Goal: Task Accomplishment & Management: Use online tool/utility

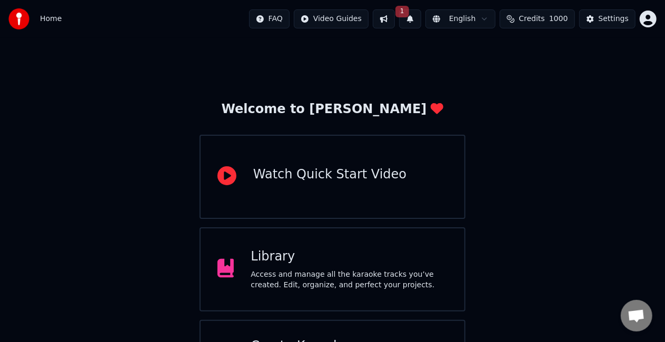
click at [422, 17] on button "1" at bounding box center [410, 18] width 22 height 19
click at [422, 18] on button "1" at bounding box center [410, 18] width 22 height 19
click at [492, 51] on button "Update" at bounding box center [499, 52] width 45 height 19
click at [492, 51] on div "Welcome to Youka Watch Quick Start Video Library Access and manage all the kara…" at bounding box center [332, 223] width 665 height 371
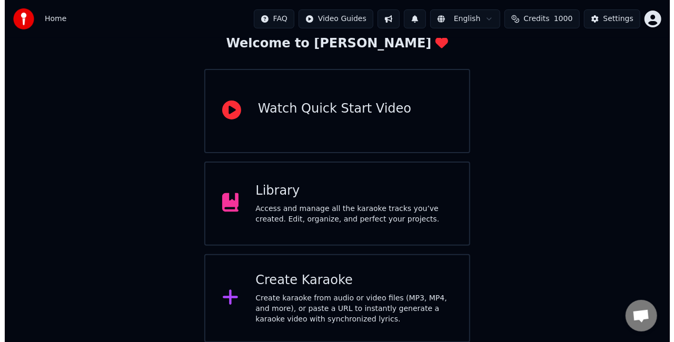
scroll to position [66, 0]
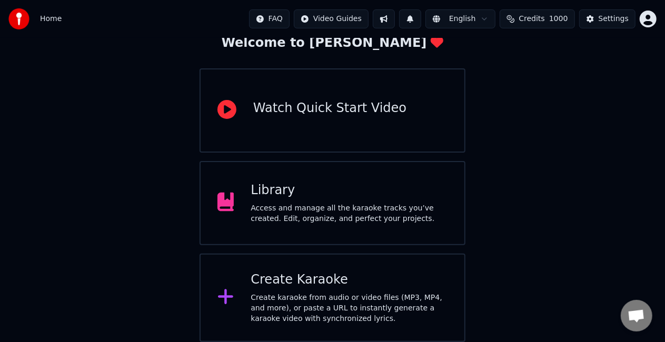
click at [352, 300] on div "Create karaoke from audio or video files (MP3, MP4, and more), or paste a URL t…" at bounding box center [349, 309] width 197 height 32
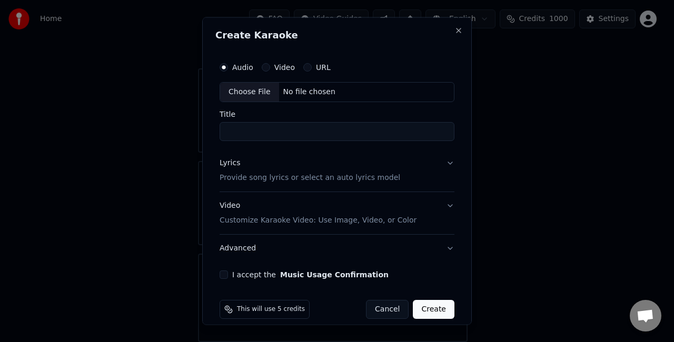
click at [236, 298] on div "This will use 5 credits Cancel Create" at bounding box center [337, 309] width 243 height 27
click at [265, 97] on div "Choose File" at bounding box center [249, 92] width 59 height 19
type input "**********"
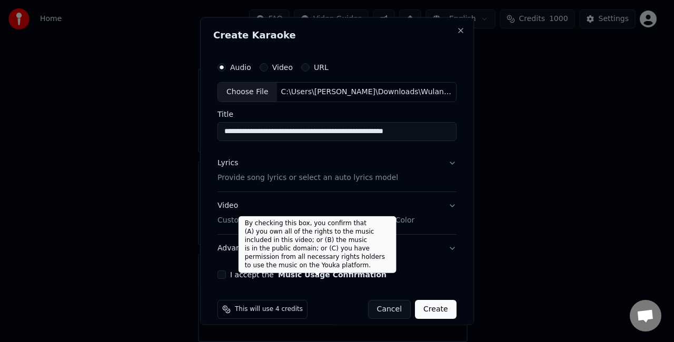
click at [385, 176] on button "Lyrics Provide song lyrics or select an auto lyrics model" at bounding box center [337, 170] width 239 height 42
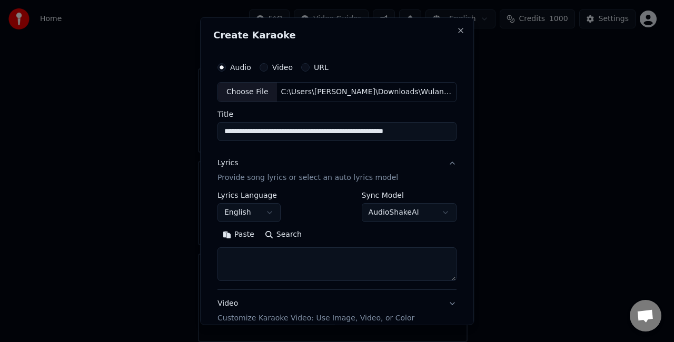
click at [371, 182] on p "Provide song lyrics or select an auto lyrics model" at bounding box center [308, 177] width 181 height 11
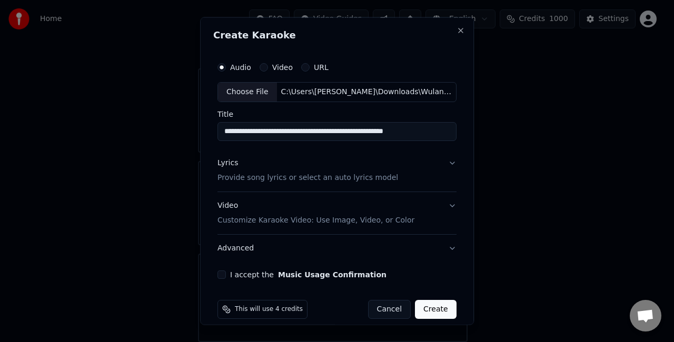
click at [371, 182] on p "Provide song lyrics or select an auto lyrics model" at bounding box center [308, 177] width 181 height 11
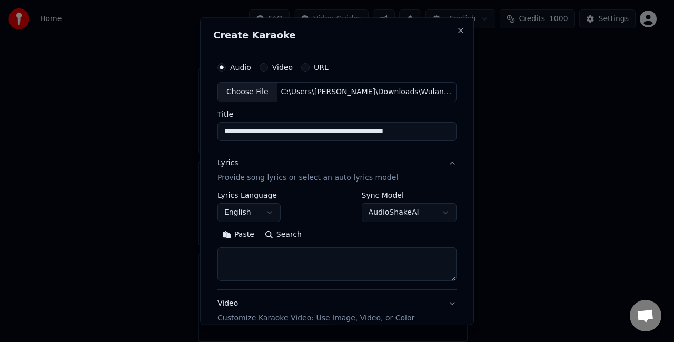
click at [243, 234] on button "Paste" at bounding box center [239, 234] width 42 height 17
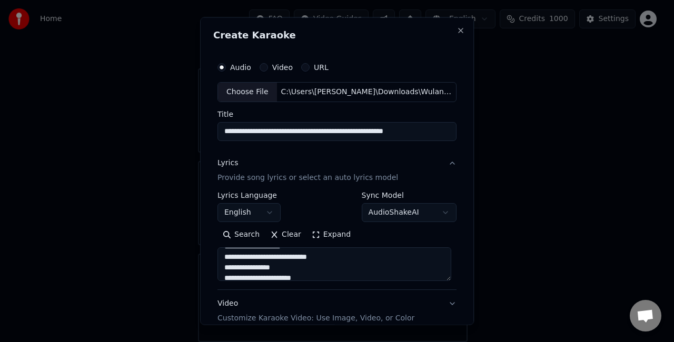
click at [262, 257] on textarea at bounding box center [335, 264] width 234 height 34
click at [271, 267] on textarea at bounding box center [335, 264] width 234 height 34
click at [257, 266] on textarea at bounding box center [335, 264] width 234 height 34
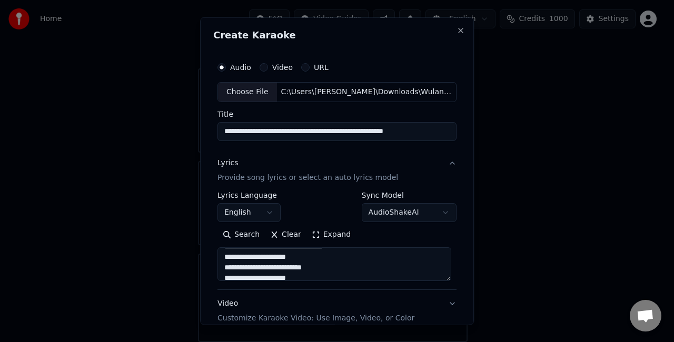
click at [307, 267] on textarea at bounding box center [335, 264] width 234 height 34
click at [360, 274] on textarea at bounding box center [335, 264] width 234 height 34
click at [334, 266] on textarea at bounding box center [335, 264] width 234 height 34
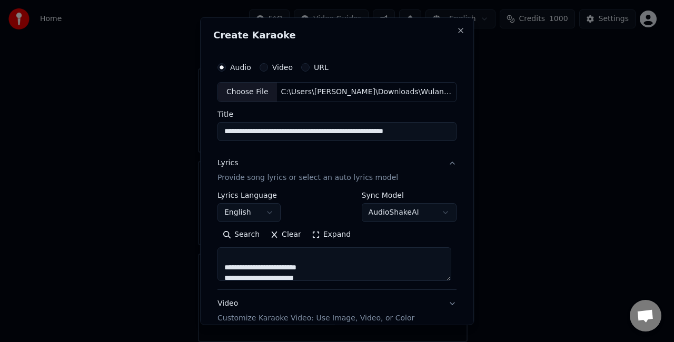
click at [223, 275] on textarea at bounding box center [335, 264] width 234 height 34
click at [329, 269] on textarea at bounding box center [335, 264] width 234 height 34
click at [223, 276] on textarea at bounding box center [335, 264] width 234 height 34
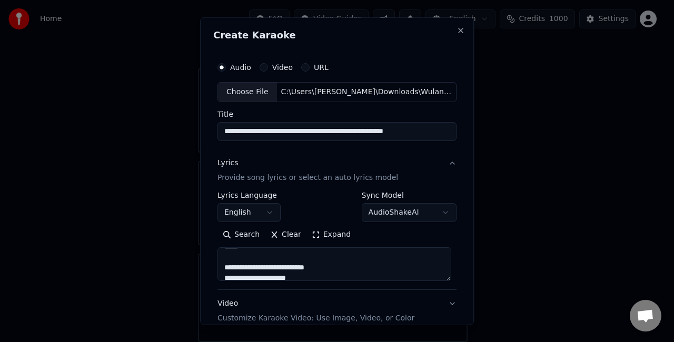
click at [222, 277] on textarea at bounding box center [335, 264] width 234 height 34
click at [372, 261] on textarea at bounding box center [335, 264] width 234 height 34
click at [221, 265] on textarea at bounding box center [335, 264] width 234 height 34
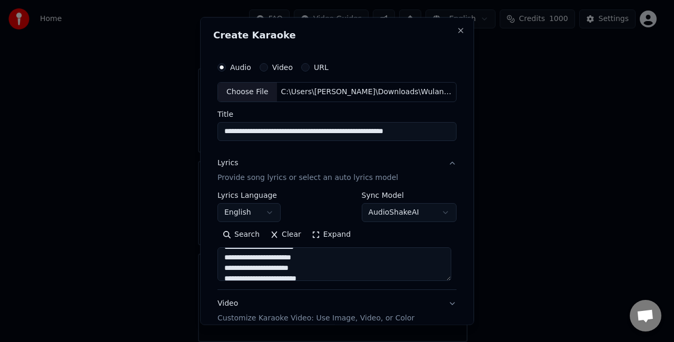
scroll to position [341, 0]
click at [328, 251] on textarea at bounding box center [335, 264] width 234 height 34
click at [323, 268] on textarea at bounding box center [335, 264] width 234 height 34
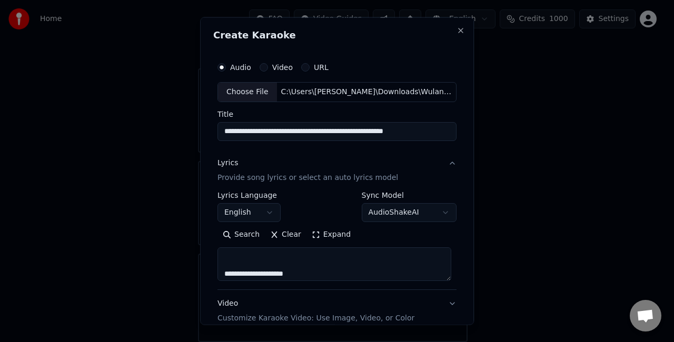
click at [349, 257] on textarea at bounding box center [335, 264] width 234 height 34
click at [222, 263] on textarea at bounding box center [335, 264] width 234 height 34
click at [223, 278] on textarea at bounding box center [335, 264] width 234 height 34
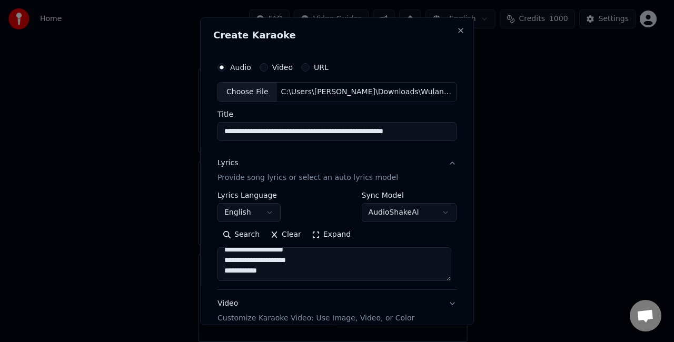
scroll to position [417, 0]
type textarea "**********"
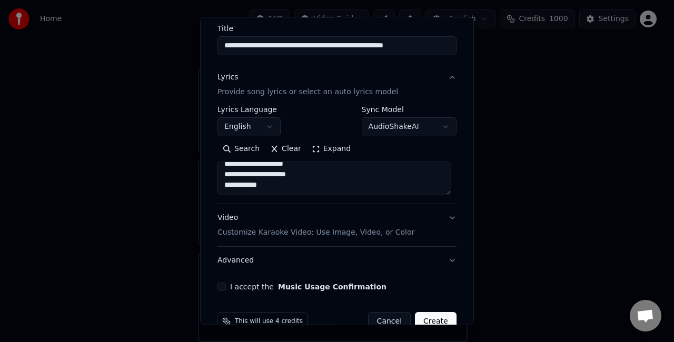
scroll to position [107, 0]
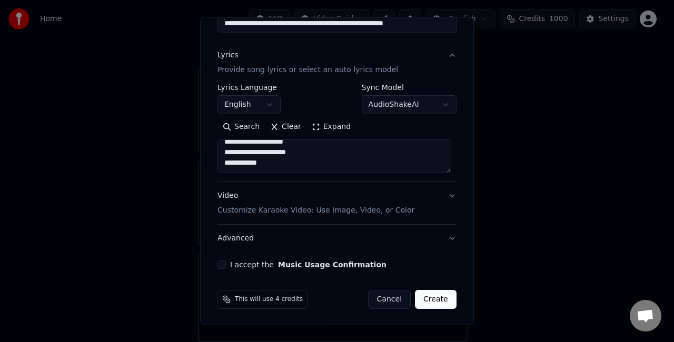
click at [219, 267] on button "I accept the Music Usage Confirmation" at bounding box center [222, 265] width 8 height 8
click at [424, 295] on button "Create" at bounding box center [436, 299] width 42 height 19
select select "**"
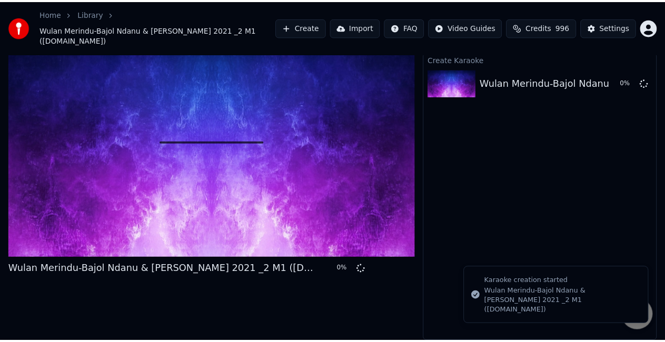
scroll to position [17, 0]
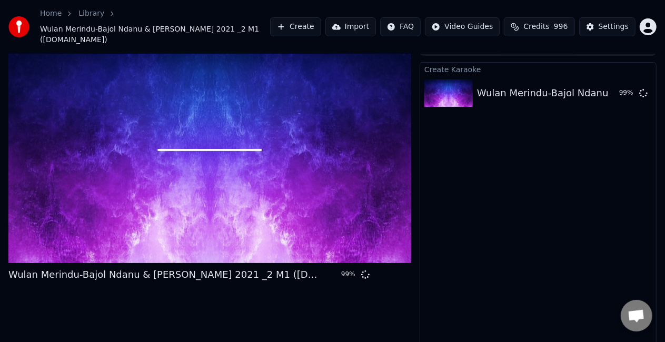
drag, startPoint x: 561, startPoint y: 212, endPoint x: 463, endPoint y: 184, distance: 101.3
click at [560, 212] on div "Create Karaoke Wulan Merindu-Bajol Ndanu & Dara Ayu 2021 _2 M1 (mp3cut.net) 99 %" at bounding box center [538, 207] width 237 height 291
click at [505, 89] on div "Wulan Merindu-Bajol Ndanu & Dara Ayu 2021 _2 M1 (mp3cut.net)" at bounding box center [662, 93] width 371 height 15
click at [305, 135] on div at bounding box center [209, 150] width 403 height 227
click at [244, 268] on div "Wulan Merindu-Bajol Ndanu & Dara Ayu 2021 _2 M1 (mp3cut.net)" at bounding box center [166, 275] width 316 height 15
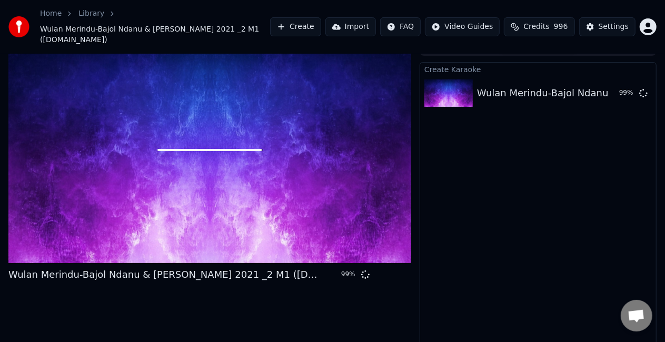
click at [244, 268] on div "Wulan Merindu-Bajol Ndanu & Dara Ayu 2021 _2 M1 (mp3cut.net)" at bounding box center [166, 275] width 316 height 15
click at [541, 86] on div "Wulan Merindu-Bajol Ndanu & Dara Ayu 2021 _2 M1 (mp3cut.net)" at bounding box center [662, 93] width 371 height 15
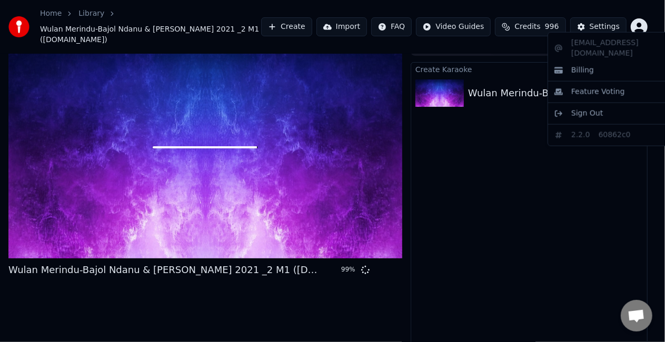
click at [649, 23] on html "Home Library Wulan Merindu-Bajol Ndanu & Dara Ayu 2021 _2 M1 (mp3cut.net) Creat…" at bounding box center [332, 154] width 665 height 342
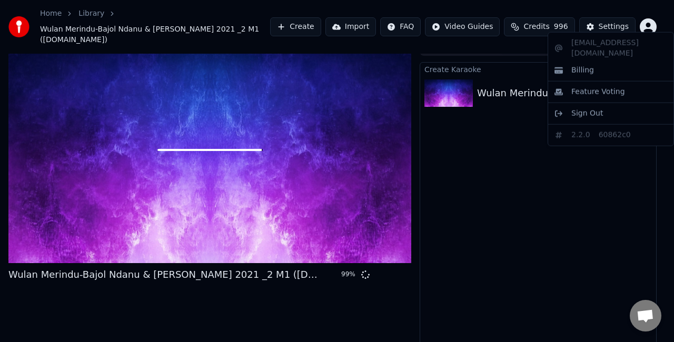
click at [605, 175] on html "Home Library Wulan Merindu-Bajol Ndanu & Dara Ayu 2021 _2 M1 (mp3cut.net) Creat…" at bounding box center [337, 154] width 674 height 342
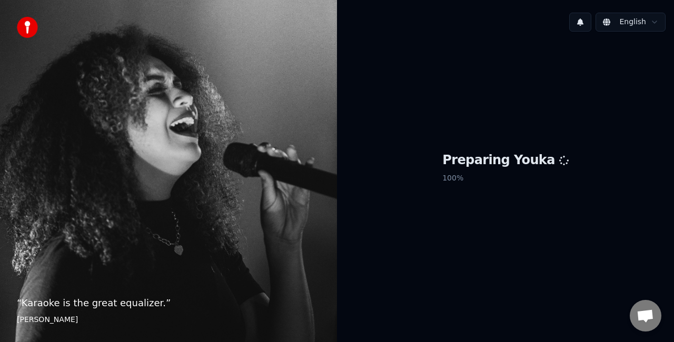
click at [209, 27] on div "“ Karaoke is the great equalizer. ” [PERSON_NAME]" at bounding box center [168, 171] width 337 height 342
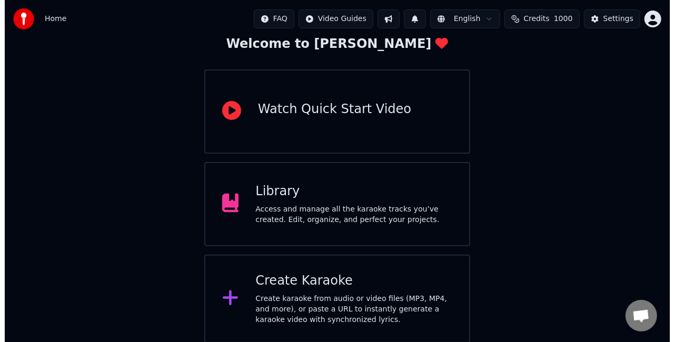
scroll to position [66, 0]
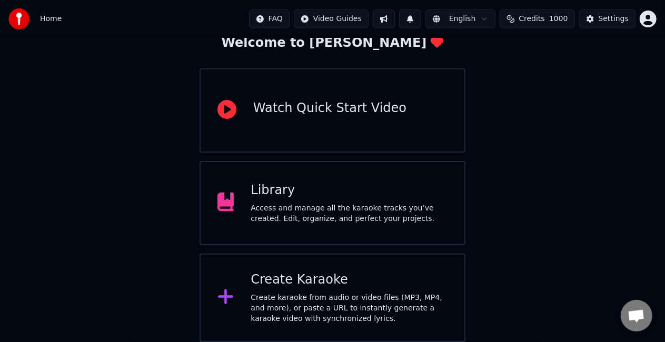
click at [345, 291] on div "Create Karaoke Create karaoke from audio or video files (MP3, MP4, and more), o…" at bounding box center [349, 298] width 197 height 53
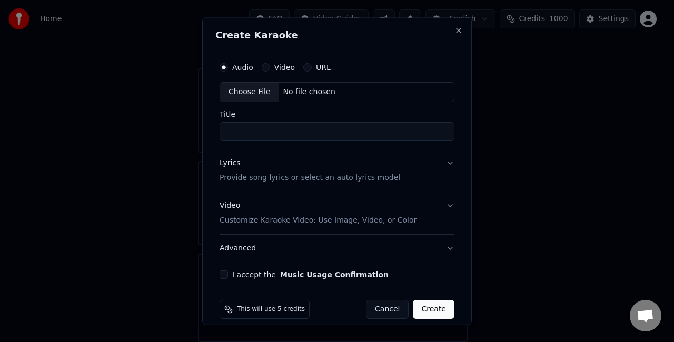
click at [244, 90] on div "Choose File" at bounding box center [249, 92] width 59 height 19
type input "**********"
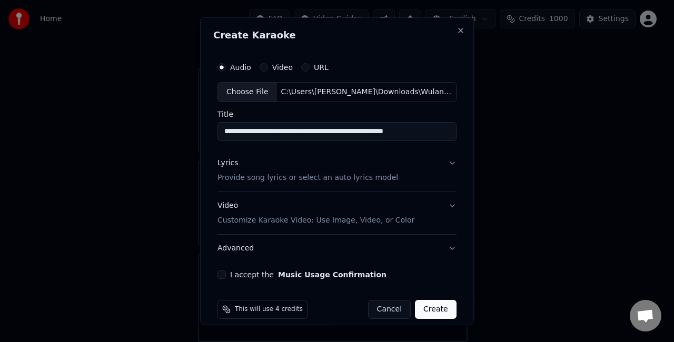
click at [268, 176] on p "Provide song lyrics or select an auto lyrics model" at bounding box center [308, 177] width 181 height 11
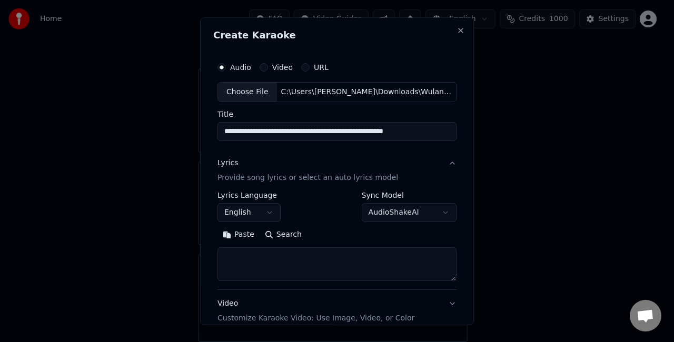
click at [242, 234] on button "Paste" at bounding box center [239, 234] width 42 height 17
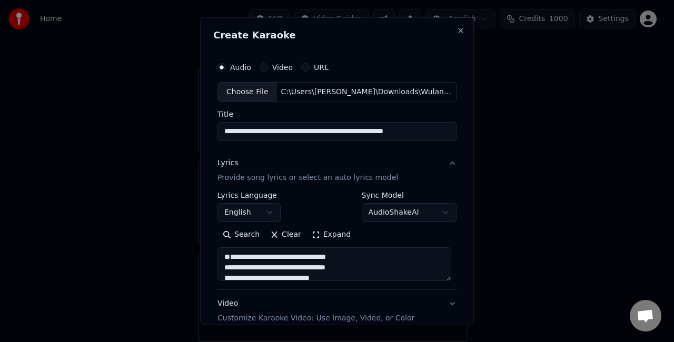
click at [223, 275] on textarea at bounding box center [335, 264] width 234 height 34
click at [262, 268] on textarea at bounding box center [335, 264] width 234 height 34
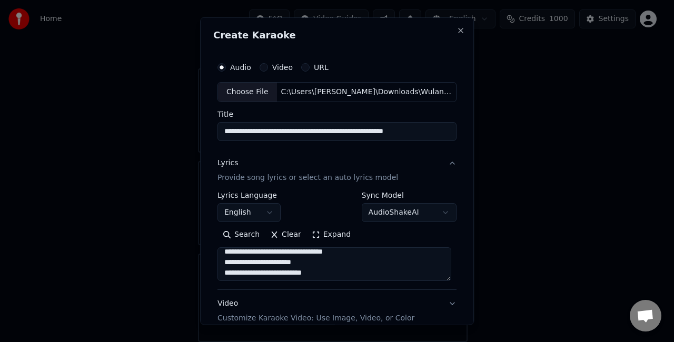
scroll to position [126, 0]
click at [260, 257] on textarea at bounding box center [335, 264] width 234 height 34
click at [327, 258] on textarea at bounding box center [335, 264] width 234 height 34
click at [345, 257] on textarea at bounding box center [335, 264] width 234 height 34
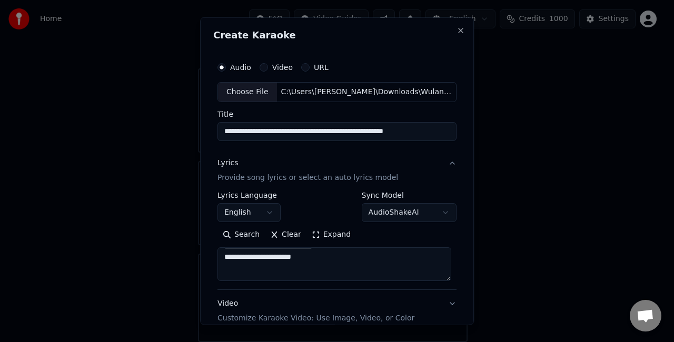
scroll to position [190, 0]
click at [223, 267] on textarea at bounding box center [335, 264] width 234 height 34
click at [361, 261] on textarea at bounding box center [335, 264] width 234 height 34
click at [450, 268] on div "**********" at bounding box center [337, 217] width 248 height 329
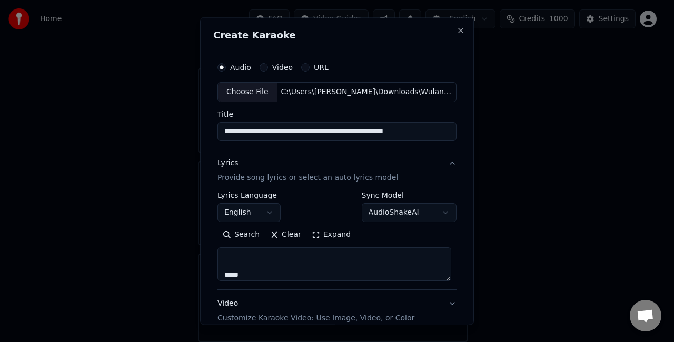
scroll to position [274, 0]
click at [220, 267] on textarea at bounding box center [335, 264] width 234 height 34
drag, startPoint x: 220, startPoint y: 270, endPoint x: 250, endPoint y: 341, distance: 77.2
click at [220, 272] on textarea at bounding box center [335, 264] width 234 height 34
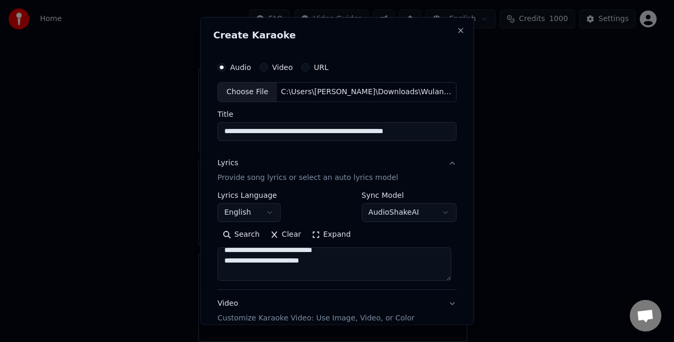
scroll to position [309, 0]
click at [328, 248] on textarea at bounding box center [335, 264] width 234 height 34
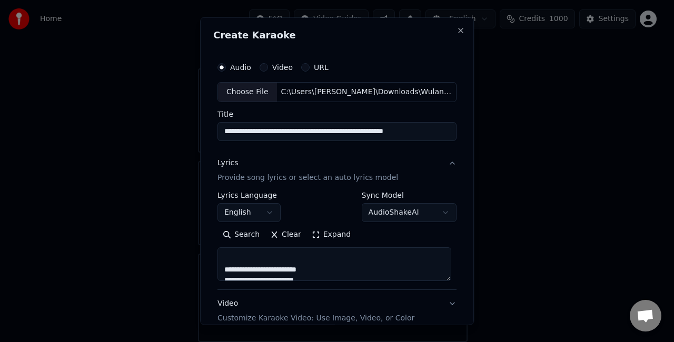
scroll to position [330, 0]
click at [222, 264] on textarea at bounding box center [335, 264] width 234 height 34
click at [374, 267] on textarea at bounding box center [335, 264] width 234 height 34
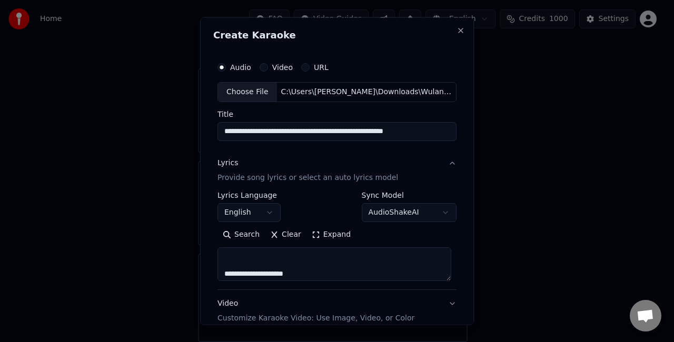
click at [222, 276] on textarea at bounding box center [335, 264] width 234 height 34
click at [337, 266] on textarea at bounding box center [335, 264] width 234 height 34
click at [221, 271] on textarea at bounding box center [335, 264] width 234 height 34
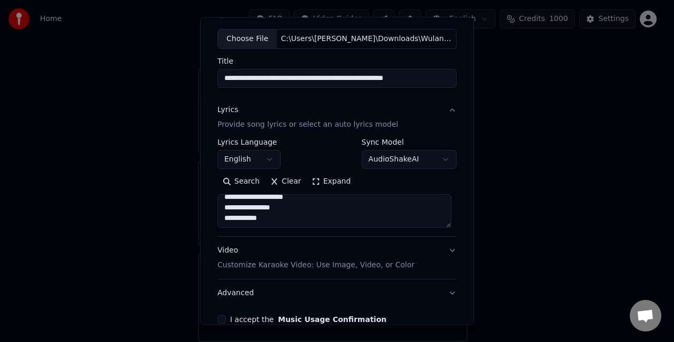
scroll to position [105, 0]
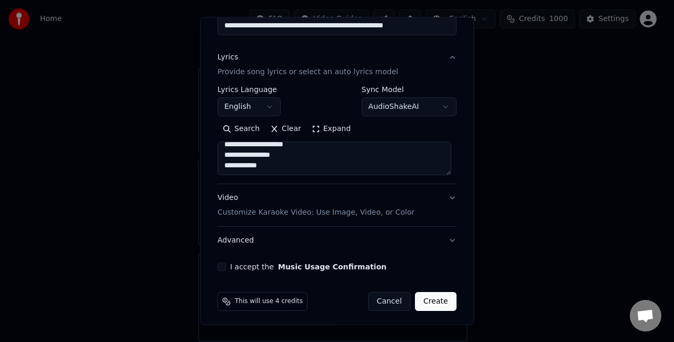
type textarea "**********"
click at [218, 271] on div "**********" at bounding box center [337, 111] width 248 height 329
click at [221, 268] on button "I accept the Music Usage Confirmation" at bounding box center [222, 267] width 8 height 8
click at [425, 298] on button "Create" at bounding box center [436, 301] width 42 height 19
select select "**"
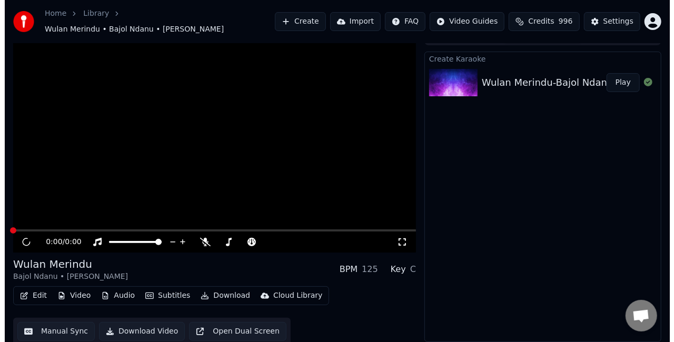
scroll to position [12, 0]
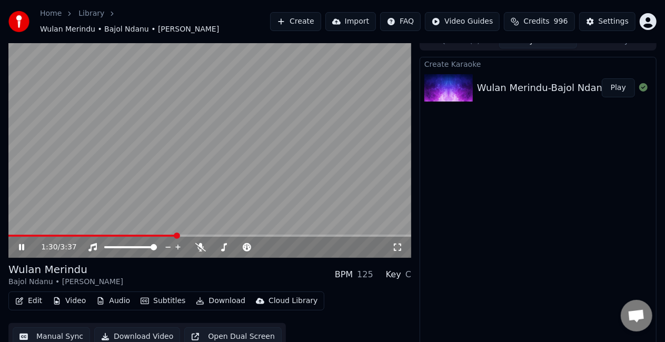
click at [171, 145] on video at bounding box center [209, 145] width 403 height 227
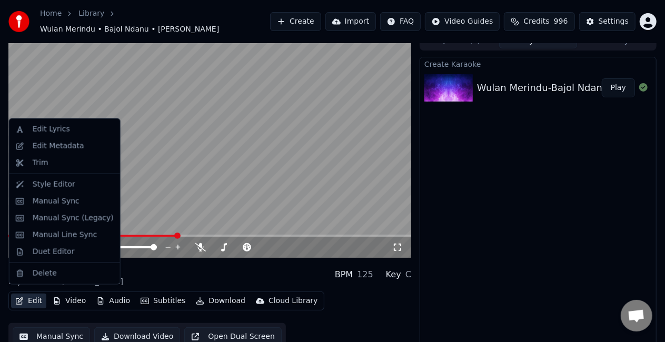
click at [39, 298] on button "Edit" at bounding box center [28, 301] width 35 height 15
click at [80, 145] on div "Edit Metadata" at bounding box center [73, 146] width 81 height 11
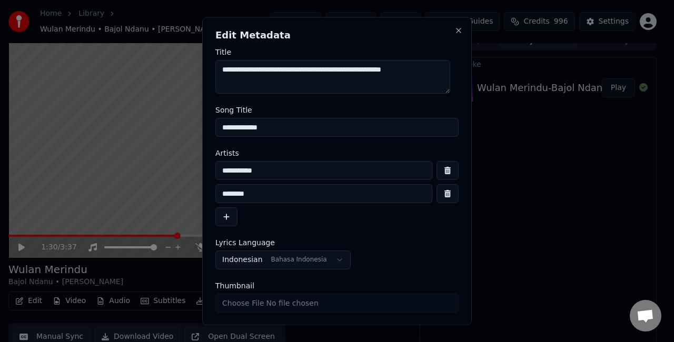
click at [440, 72] on textarea "**********" at bounding box center [333, 77] width 235 height 34
type textarea "**********"
click at [327, 127] on input "**********" at bounding box center [337, 127] width 243 height 19
click at [424, 326] on button "Save" at bounding box center [441, 335] width 35 height 19
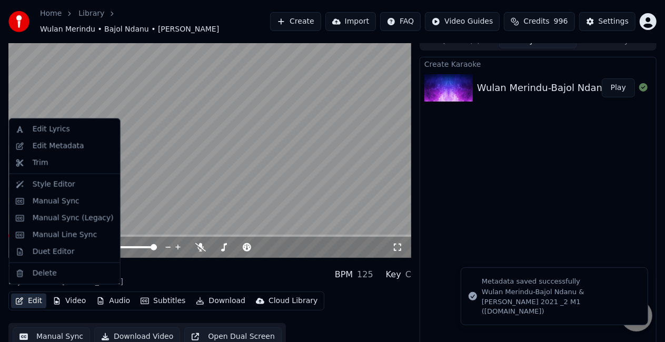
click at [31, 294] on button "Edit" at bounding box center [28, 301] width 35 height 15
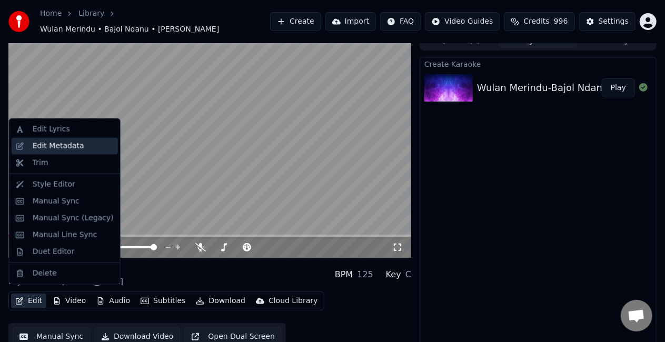
click at [44, 145] on div "Edit Metadata" at bounding box center [59, 146] width 52 height 11
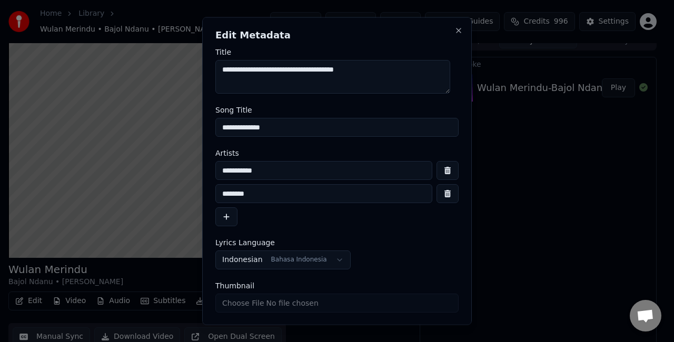
click at [296, 124] on input "**********" at bounding box center [337, 127] width 243 height 19
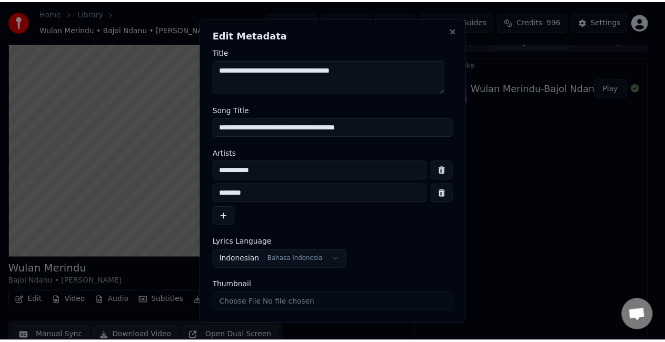
scroll to position [32, 0]
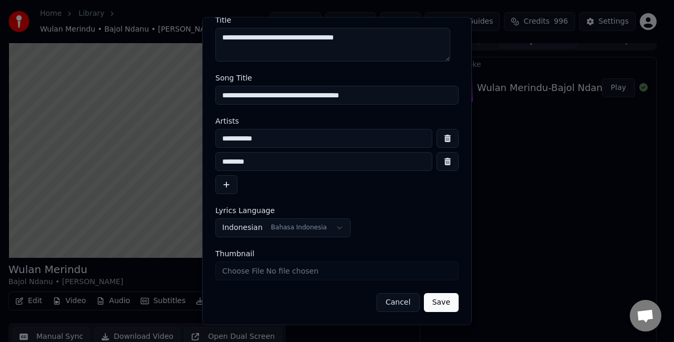
type input "**********"
click at [433, 295] on button "Save" at bounding box center [441, 303] width 35 height 19
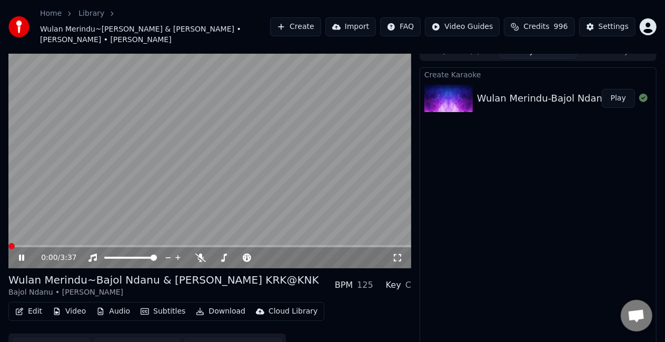
click at [25, 255] on icon at bounding box center [29, 258] width 24 height 8
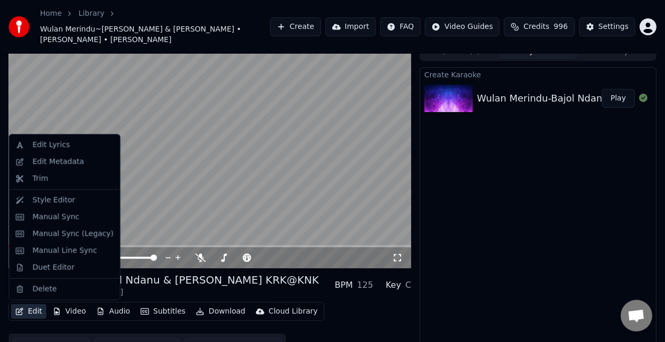
click at [34, 310] on button "Edit" at bounding box center [28, 312] width 35 height 15
click at [71, 270] on div "Duet Editor" at bounding box center [73, 268] width 81 height 11
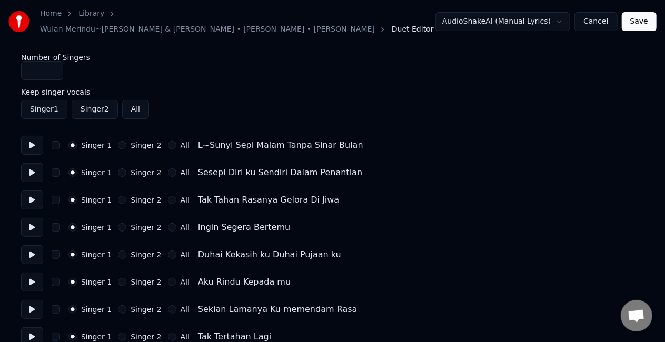
click at [599, 24] on button "Cancel" at bounding box center [596, 21] width 43 height 19
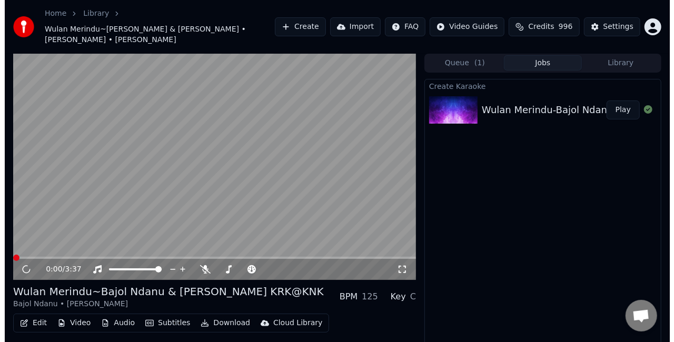
scroll to position [27, 0]
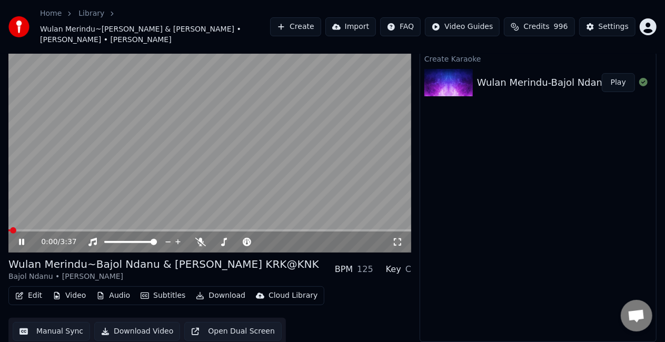
click at [22, 244] on icon at bounding box center [29, 242] width 24 height 8
click at [77, 298] on button "Video" at bounding box center [69, 296] width 42 height 15
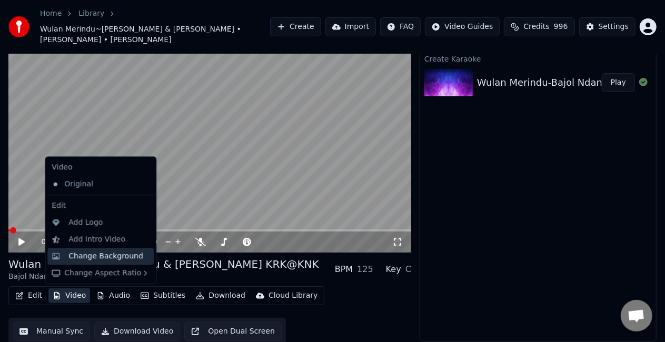
click at [101, 259] on div "Change Background" at bounding box center [105, 256] width 75 height 11
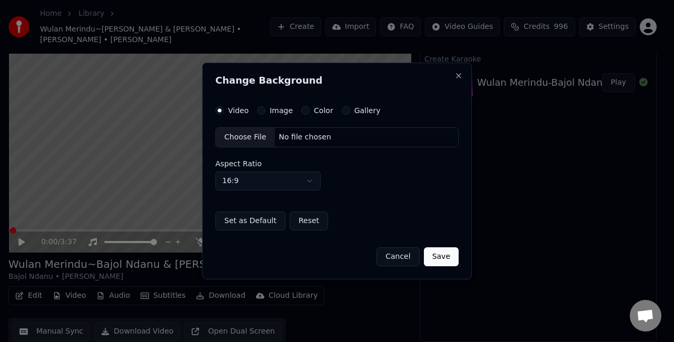
click at [234, 135] on div "Choose File" at bounding box center [245, 137] width 59 height 19
click at [438, 257] on button "Save" at bounding box center [441, 257] width 35 height 19
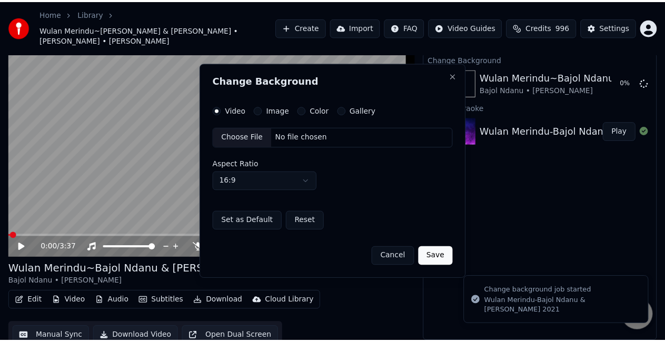
scroll to position [25, 0]
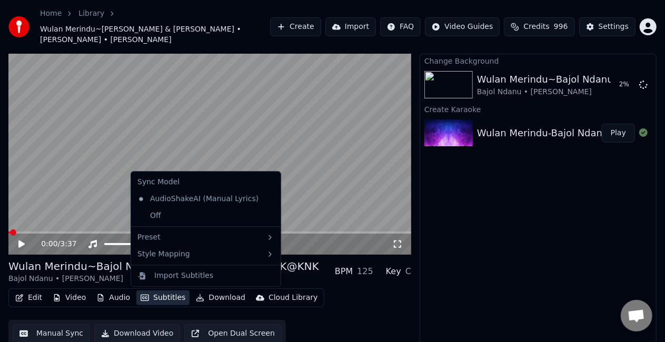
click at [173, 299] on button "Subtitles" at bounding box center [162, 298] width 53 height 15
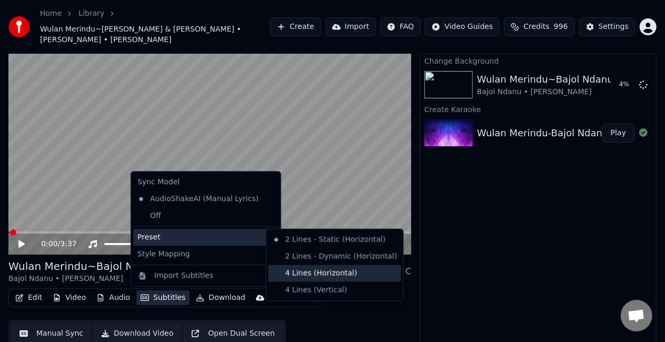
click at [308, 273] on div "4 Lines (Horizontal)" at bounding box center [335, 274] width 133 height 17
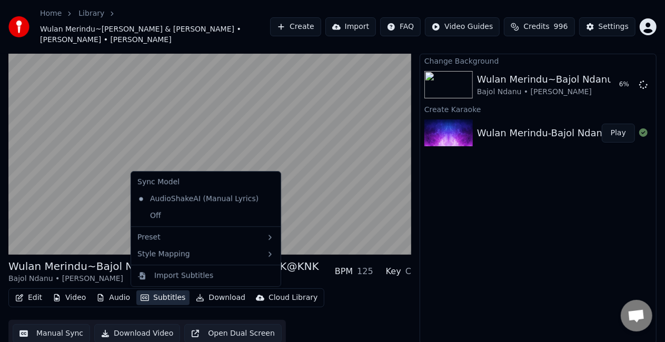
click at [154, 299] on button "Subtitles" at bounding box center [162, 298] width 53 height 15
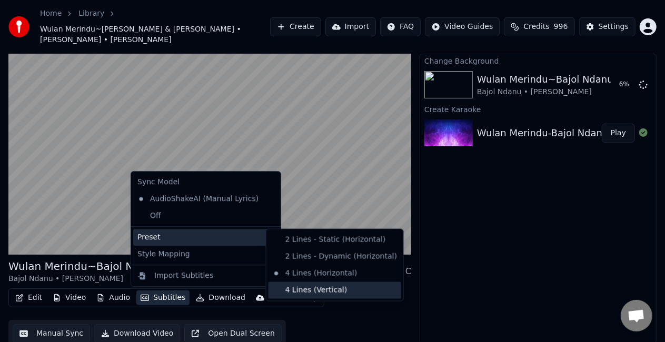
click at [287, 286] on div "4 Lines (Vertical)" at bounding box center [335, 290] width 133 height 17
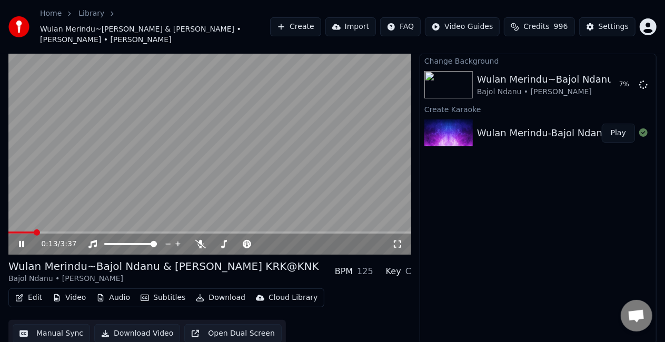
click at [14, 232] on span at bounding box center [20, 233] width 25 height 2
click at [8, 234] on span at bounding box center [11, 233] width 6 height 6
click at [35, 302] on button "Edit" at bounding box center [28, 298] width 35 height 15
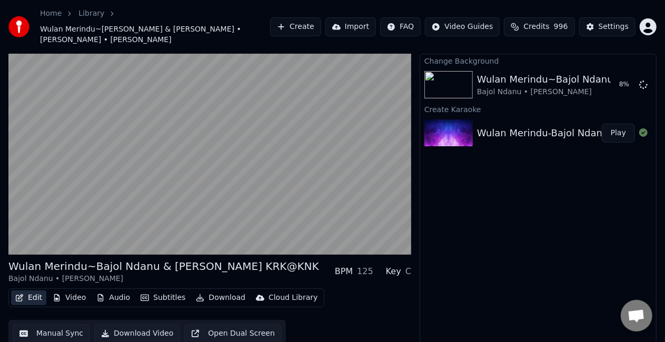
click at [37, 297] on button "Edit" at bounding box center [28, 298] width 35 height 15
click at [167, 300] on button "Subtitles" at bounding box center [162, 298] width 53 height 15
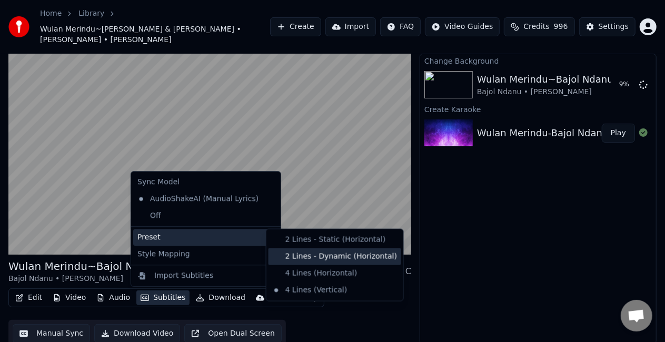
click at [333, 255] on div "2 Lines - Dynamic (Horizontal)" at bounding box center [335, 257] width 133 height 17
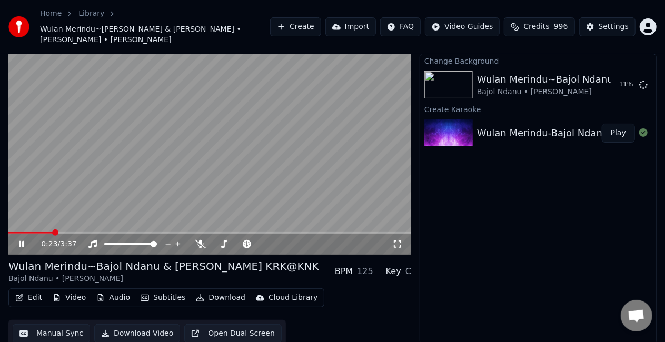
click at [146, 299] on button "Subtitles" at bounding box center [162, 298] width 53 height 15
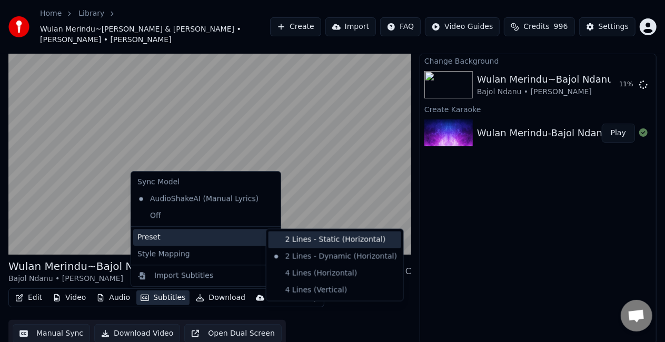
click at [311, 242] on div "2 Lines - Static (Horizontal)" at bounding box center [335, 240] width 133 height 17
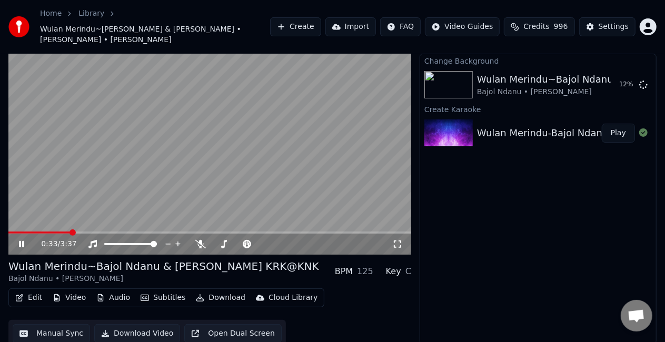
click at [24, 247] on icon at bounding box center [21, 244] width 5 height 6
click at [472, 288] on div "Change Background Wulan Merindu~Bajol Ndanu & Dara Ayu KRK@KNK Bajol Ndanu • Da…" at bounding box center [538, 199] width 237 height 291
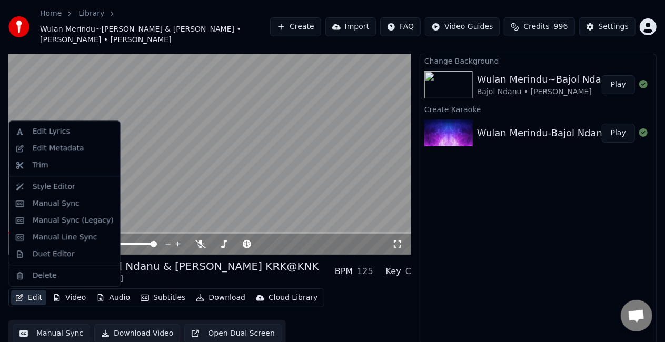
click at [37, 300] on button "Edit" at bounding box center [28, 298] width 35 height 15
click at [77, 250] on div "Duet Editor" at bounding box center [73, 254] width 81 height 11
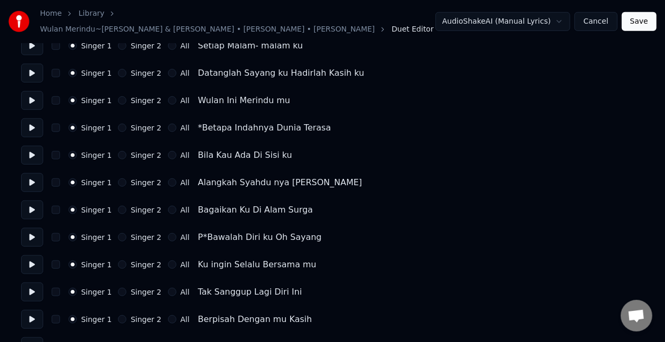
scroll to position [422, 0]
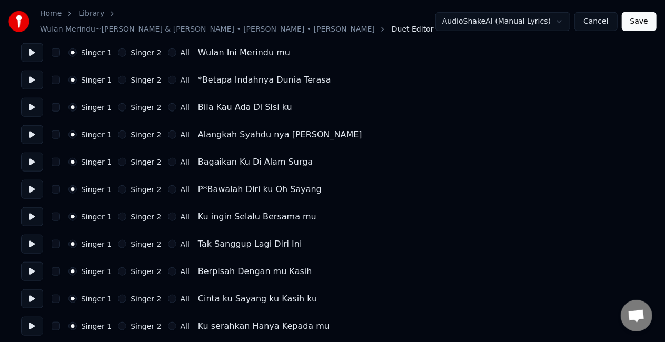
click at [118, 185] on button "Singer 2" at bounding box center [122, 189] width 8 height 8
click at [118, 213] on button "Singer 2" at bounding box center [122, 217] width 8 height 8
click at [118, 240] on button "Singer 2" at bounding box center [122, 244] width 8 height 8
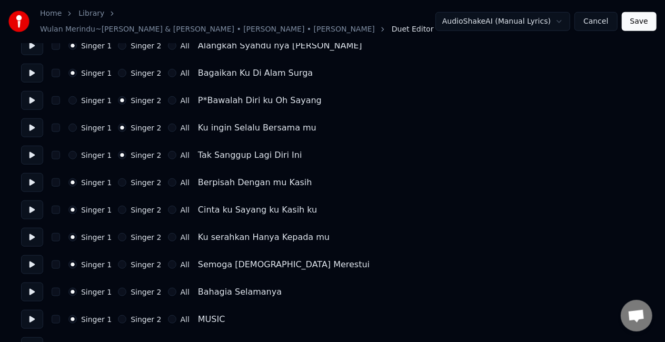
scroll to position [527, 0]
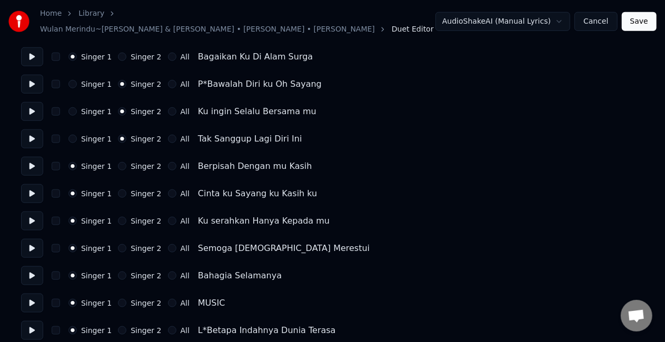
click at [118, 162] on button "Singer 2" at bounding box center [122, 166] width 8 height 8
click at [118, 190] on button "Singer 2" at bounding box center [122, 194] width 8 height 8
click at [120, 217] on button "Singer 2" at bounding box center [122, 221] width 8 height 8
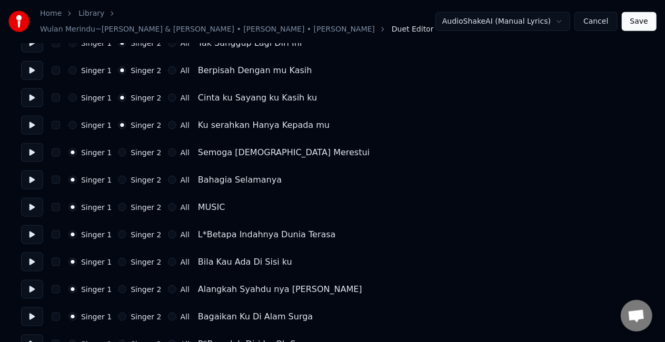
scroll to position [632, 0]
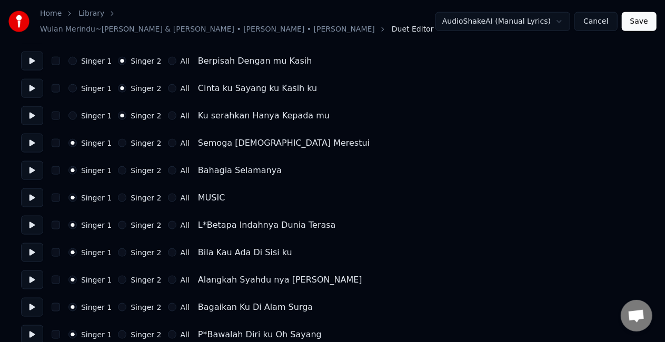
click at [119, 140] on button "Singer 2" at bounding box center [122, 143] width 8 height 8
click at [118, 169] on button "Singer 2" at bounding box center [122, 171] width 8 height 8
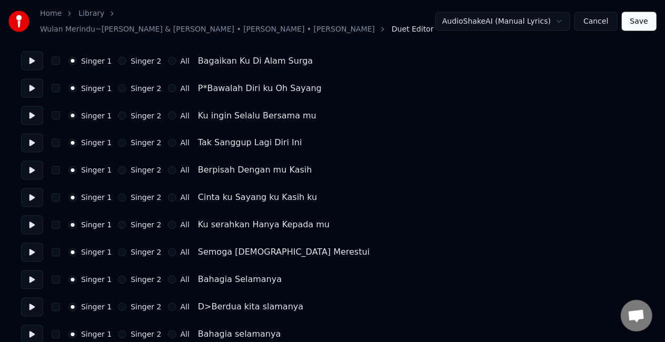
scroll to position [896, 0]
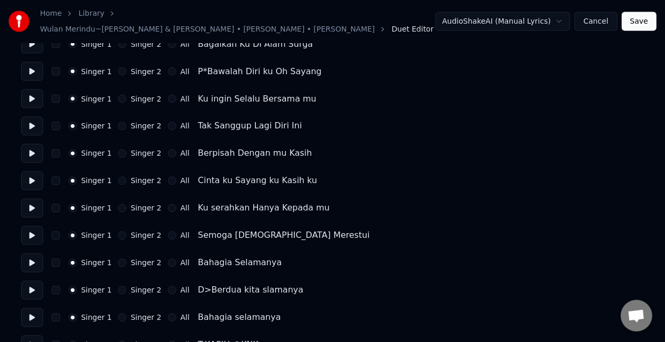
click at [120, 68] on button "Singer 2" at bounding box center [122, 71] width 8 height 8
click at [120, 95] on button "Singer 2" at bounding box center [122, 99] width 8 height 8
click at [120, 122] on button "Singer 2" at bounding box center [122, 126] width 8 height 8
click at [120, 150] on button "Singer 2" at bounding box center [122, 154] width 8 height 8
click at [118, 177] on button "Singer 2" at bounding box center [122, 181] width 8 height 8
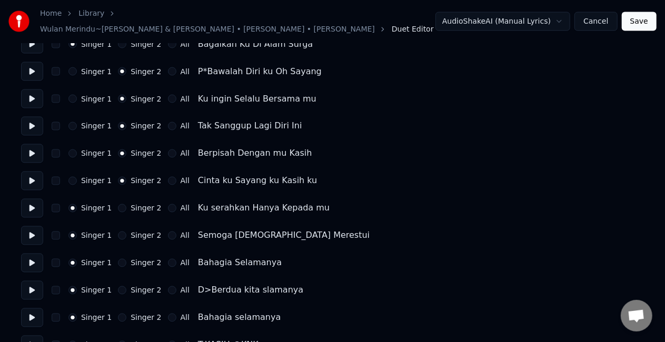
click at [118, 204] on button "Singer 2" at bounding box center [122, 208] width 8 height 8
click at [118, 232] on button "Singer 2" at bounding box center [122, 236] width 8 height 8
click at [118, 259] on button "Singer 2" at bounding box center [122, 263] width 8 height 8
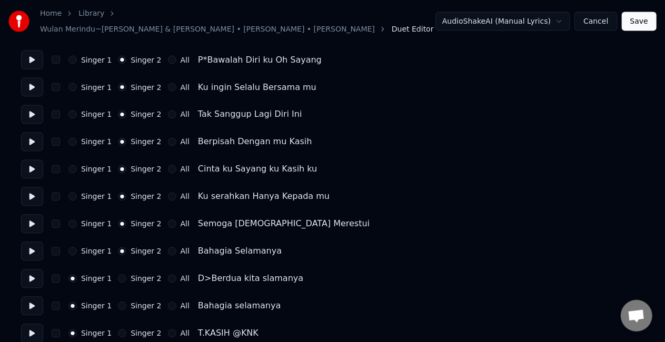
scroll to position [914, 0]
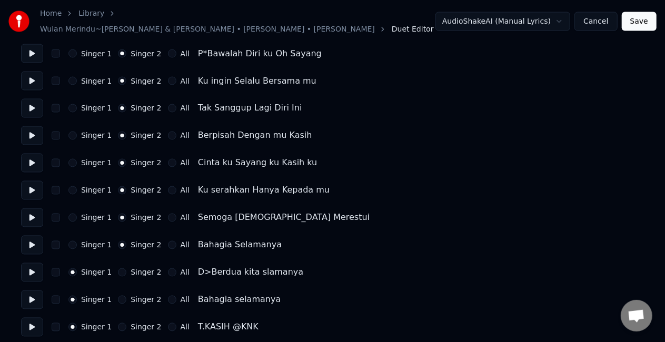
click at [168, 269] on button "All" at bounding box center [172, 273] width 8 height 8
click at [168, 297] on button "All" at bounding box center [172, 300] width 8 height 8
click at [639, 21] on button "Save" at bounding box center [639, 21] width 35 height 19
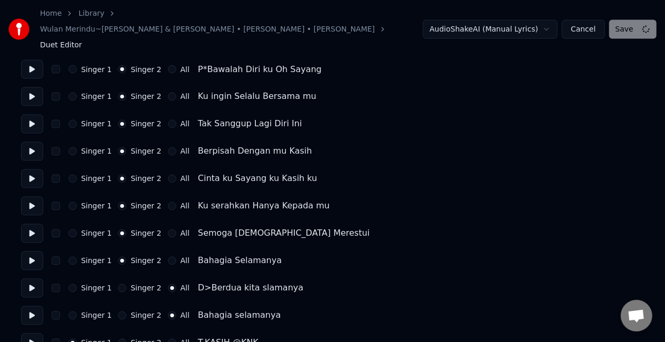
scroll to position [31, 0]
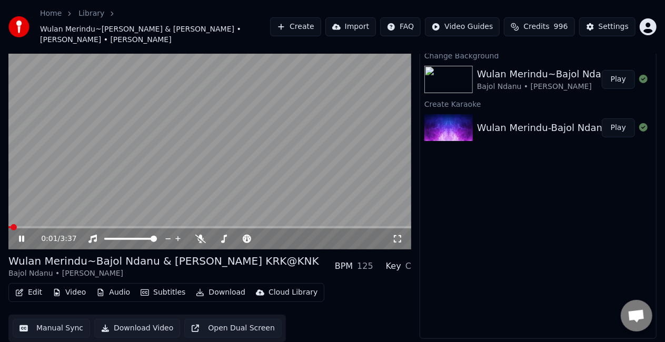
click at [26, 238] on icon at bounding box center [29, 239] width 24 height 8
click at [22, 237] on icon at bounding box center [21, 239] width 6 height 7
click at [22, 237] on icon at bounding box center [29, 239] width 24 height 8
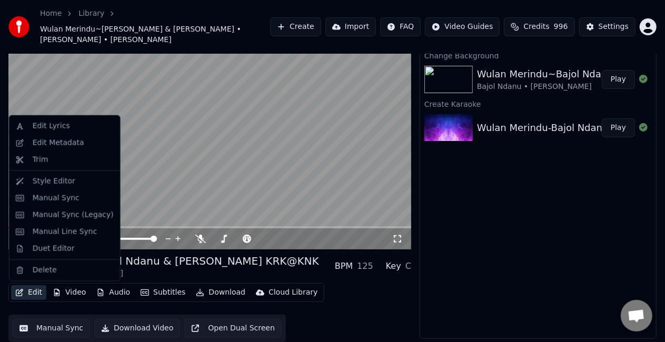
click at [28, 295] on button "Edit" at bounding box center [28, 293] width 35 height 15
click at [89, 232] on div "Manual Line Sync" at bounding box center [65, 232] width 65 height 11
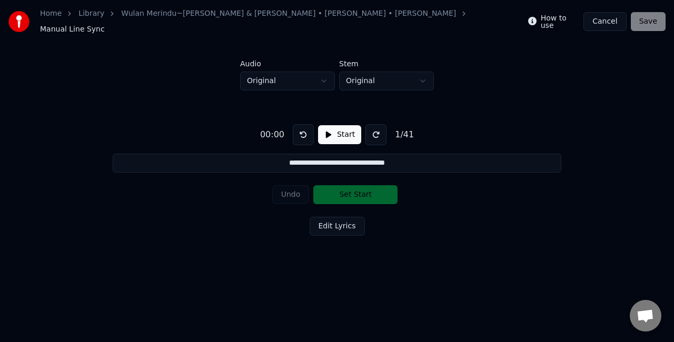
click at [348, 131] on button "Start" at bounding box center [339, 134] width 43 height 19
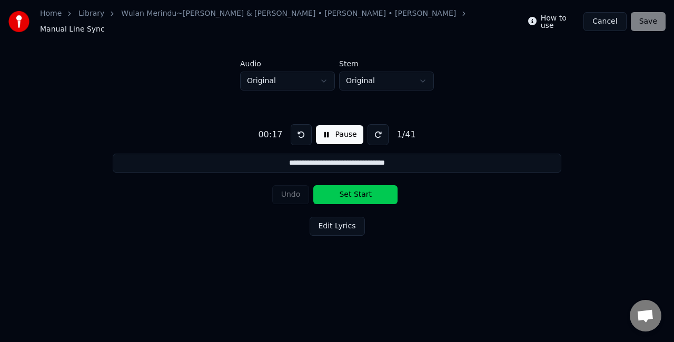
click at [338, 193] on button "Set Start" at bounding box center [356, 194] width 84 height 19
click at [338, 193] on button "Set End" at bounding box center [356, 194] width 84 height 19
click at [338, 193] on button "Set Start" at bounding box center [356, 194] width 84 height 19
click at [338, 193] on button "Set End" at bounding box center [356, 194] width 84 height 19
click at [339, 190] on button "Set Start" at bounding box center [356, 194] width 84 height 19
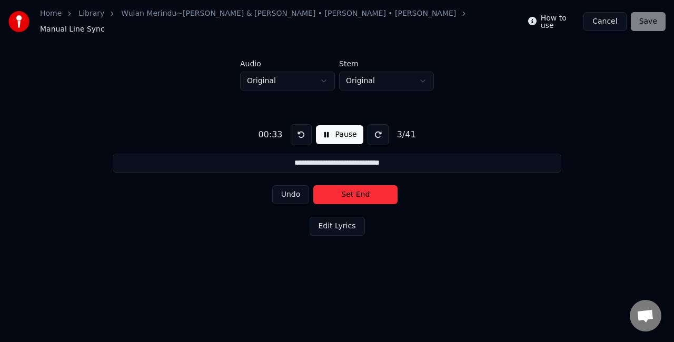
click at [339, 190] on button "Set End" at bounding box center [356, 194] width 84 height 19
click at [339, 190] on button "Set Start" at bounding box center [356, 194] width 84 height 19
click at [339, 190] on button "Set End" at bounding box center [356, 194] width 84 height 19
click at [339, 190] on button "Set Start" at bounding box center [356, 194] width 84 height 19
click at [339, 190] on button "Set End" at bounding box center [356, 194] width 84 height 19
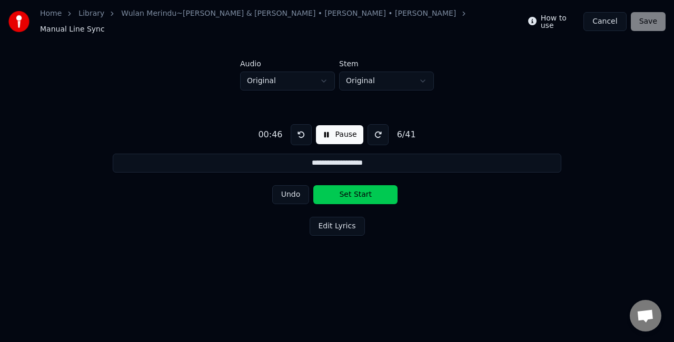
click at [339, 190] on button "Set Start" at bounding box center [356, 194] width 84 height 19
click at [339, 190] on button "Set End" at bounding box center [356, 194] width 84 height 19
click at [339, 190] on button "Set Start" at bounding box center [356, 194] width 84 height 19
click at [339, 190] on button "Set End" at bounding box center [356, 194] width 84 height 19
click at [339, 190] on button "Set Start" at bounding box center [356, 194] width 84 height 19
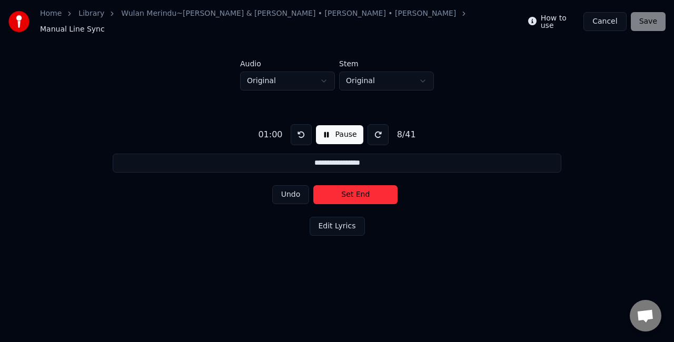
click at [339, 190] on button "Set End" at bounding box center [356, 194] width 84 height 19
click at [339, 189] on button "Set Start" at bounding box center [356, 194] width 84 height 19
click at [340, 188] on button "Set End" at bounding box center [356, 194] width 84 height 19
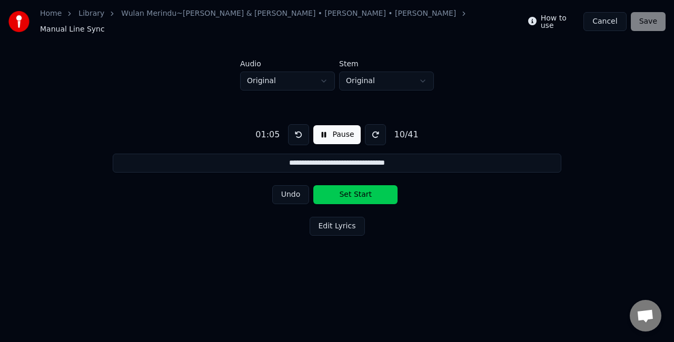
click at [340, 188] on button "Set Start" at bounding box center [356, 194] width 84 height 19
click at [340, 188] on button "Set End" at bounding box center [356, 194] width 84 height 19
click at [340, 188] on button "Set Start" at bounding box center [356, 194] width 84 height 19
click at [340, 188] on button "Set End" at bounding box center [356, 194] width 84 height 19
click at [340, 188] on button "Set Start" at bounding box center [356, 194] width 84 height 19
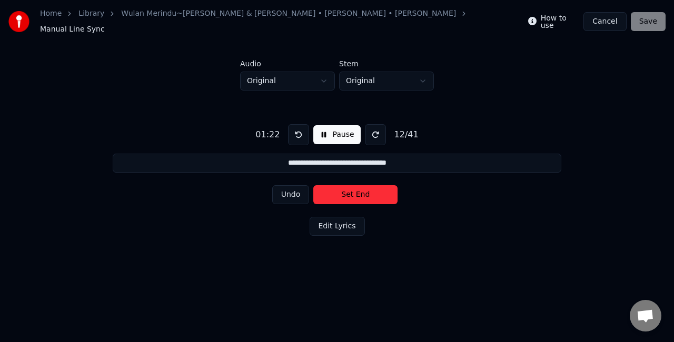
click at [341, 185] on button "Set End" at bounding box center [356, 194] width 84 height 19
click at [341, 185] on button "Set Start" at bounding box center [356, 194] width 84 height 19
click at [341, 185] on button "Set End" at bounding box center [356, 194] width 84 height 19
click at [341, 185] on button "Set Start" at bounding box center [356, 194] width 84 height 19
click at [341, 185] on button "Set End" at bounding box center [356, 194] width 84 height 19
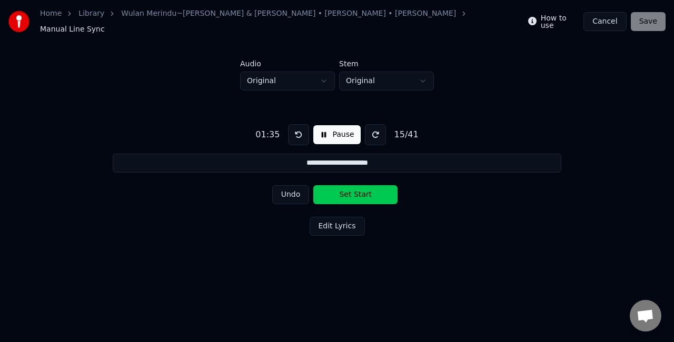
click at [341, 185] on button "Set Start" at bounding box center [356, 194] width 84 height 19
click at [366, 185] on button "Set End" at bounding box center [356, 194] width 84 height 19
click at [366, 185] on button "Set Start" at bounding box center [356, 194] width 84 height 19
click at [366, 185] on button "Set End" at bounding box center [356, 194] width 84 height 19
click at [366, 185] on button "Set Start" at bounding box center [356, 194] width 84 height 19
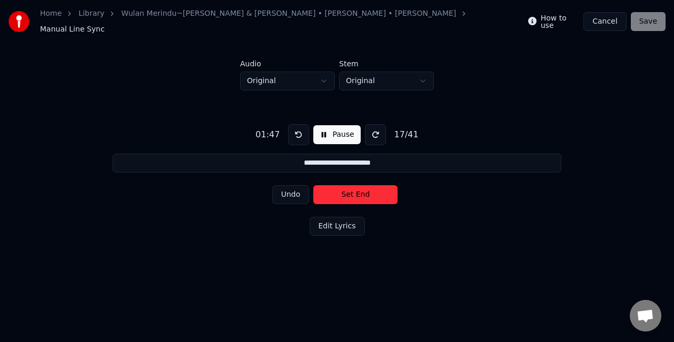
click at [369, 189] on button "Set End" at bounding box center [356, 194] width 84 height 19
click at [369, 189] on button "Set Start" at bounding box center [356, 194] width 84 height 19
click at [339, 187] on button "Set End" at bounding box center [356, 194] width 84 height 19
click at [339, 187] on button "Set Start" at bounding box center [356, 194] width 84 height 19
click at [339, 187] on button "Set End" at bounding box center [356, 194] width 84 height 19
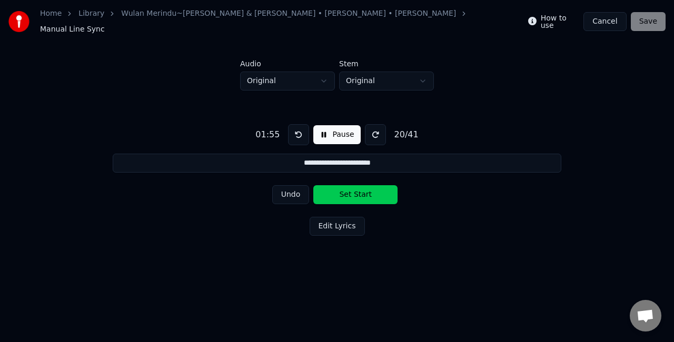
click at [339, 187] on button "Set Start" at bounding box center [356, 194] width 84 height 19
click at [339, 187] on button "Set End" at bounding box center [356, 194] width 84 height 19
click at [339, 187] on button "Set Start" at bounding box center [356, 194] width 84 height 19
click at [339, 187] on button "Set End" at bounding box center [356, 194] width 84 height 19
click at [339, 187] on button "Set Start" at bounding box center [356, 194] width 84 height 19
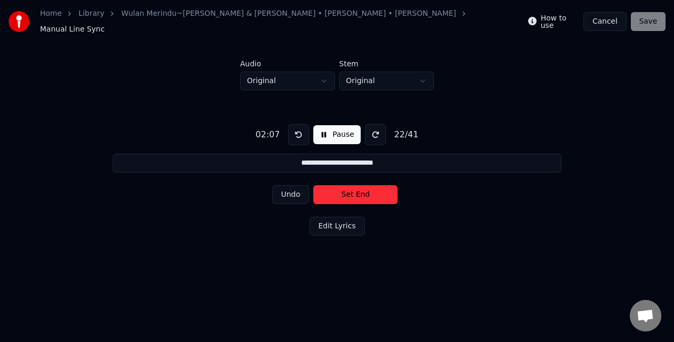
click at [339, 187] on button "Set End" at bounding box center [356, 194] width 84 height 19
click at [339, 187] on button "Set Start" at bounding box center [356, 194] width 84 height 19
click at [339, 187] on button "Set End" at bounding box center [356, 194] width 84 height 19
click at [339, 187] on button "Set Start" at bounding box center [356, 194] width 84 height 19
click at [339, 187] on button "Set End" at bounding box center [356, 194] width 84 height 19
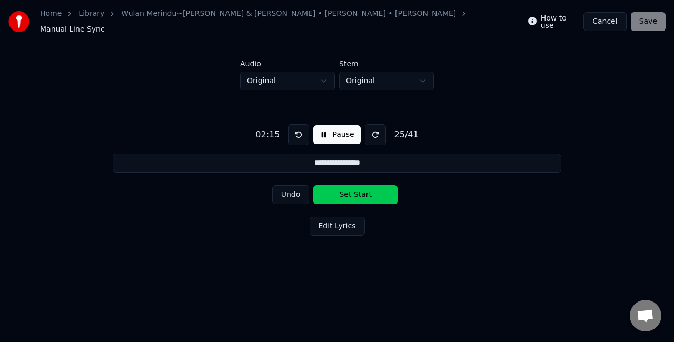
click at [339, 187] on button "Set Start" at bounding box center [356, 194] width 84 height 19
click at [339, 187] on button "Set End" at bounding box center [356, 194] width 84 height 19
click at [339, 187] on button "Set Start" at bounding box center [356, 194] width 84 height 19
click at [343, 190] on button "Set End" at bounding box center [356, 194] width 84 height 19
click at [343, 190] on button "Set Start" at bounding box center [356, 194] width 84 height 19
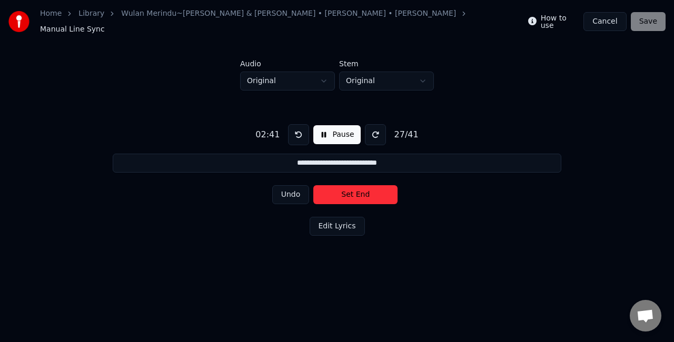
click at [343, 190] on button "Set End" at bounding box center [356, 194] width 84 height 19
click at [343, 190] on button "Set Start" at bounding box center [356, 194] width 84 height 19
click at [344, 188] on button "Set End" at bounding box center [356, 194] width 84 height 19
click at [344, 188] on button "Set Start" at bounding box center [356, 194] width 84 height 19
click at [344, 188] on button "Set End" at bounding box center [356, 194] width 84 height 19
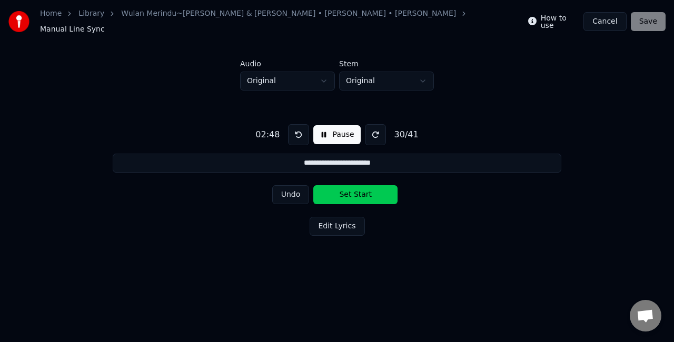
click at [344, 188] on button "Set Start" at bounding box center [356, 194] width 84 height 19
click at [344, 188] on button "Set End" at bounding box center [356, 194] width 84 height 19
click at [344, 188] on button "Set Start" at bounding box center [356, 194] width 84 height 19
click at [344, 188] on button "Set End" at bounding box center [356, 194] width 84 height 19
click at [344, 188] on button "Set Start" at bounding box center [356, 194] width 84 height 19
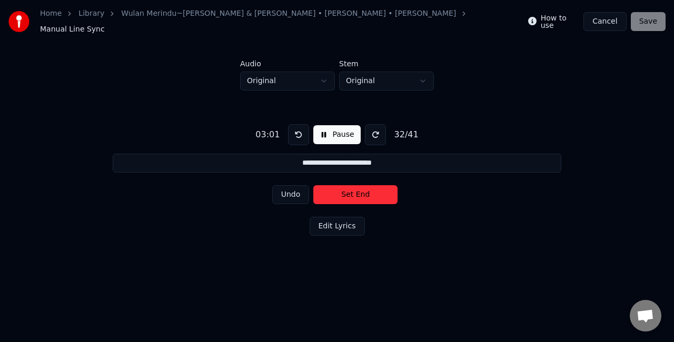
click at [344, 188] on button "Set End" at bounding box center [356, 194] width 84 height 19
click at [344, 188] on button "Set Start" at bounding box center [356, 194] width 84 height 19
click at [344, 191] on button "Set End" at bounding box center [356, 194] width 84 height 19
click at [344, 192] on button "Set Start" at bounding box center [356, 194] width 84 height 19
click at [342, 193] on button "Set End" at bounding box center [356, 194] width 84 height 19
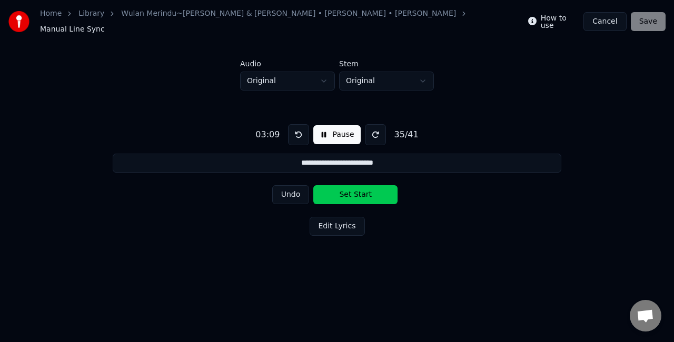
click at [342, 193] on button "Set Start" at bounding box center [356, 194] width 84 height 19
click at [365, 195] on button "Set End" at bounding box center [356, 194] width 84 height 19
click at [365, 195] on button "Set Start" at bounding box center [356, 194] width 84 height 19
click at [365, 191] on button "Set End" at bounding box center [356, 194] width 84 height 19
click at [365, 191] on button "Set Start" at bounding box center [356, 194] width 84 height 19
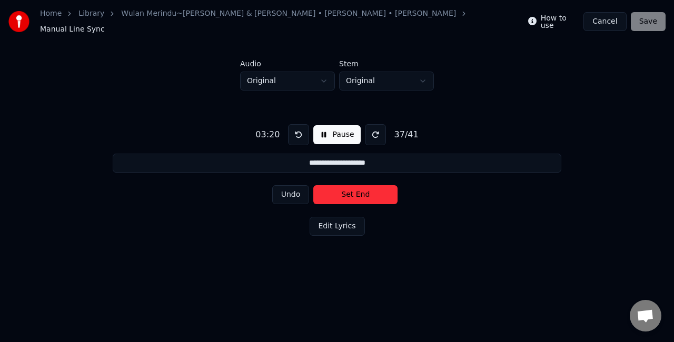
click at [363, 192] on button "Set End" at bounding box center [356, 194] width 84 height 19
click at [363, 192] on button "Set Start" at bounding box center [356, 194] width 84 height 19
click at [363, 192] on button "Set End" at bounding box center [356, 194] width 84 height 19
click at [363, 192] on button "Set Start" at bounding box center [356, 194] width 84 height 19
click at [363, 192] on button "Set End" at bounding box center [356, 194] width 84 height 19
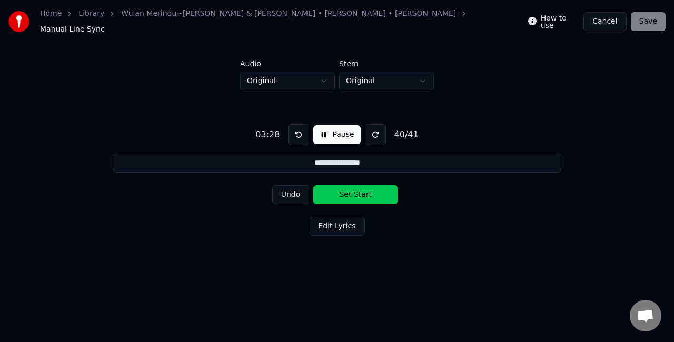
click at [363, 192] on button "Set Start" at bounding box center [356, 194] width 84 height 19
click at [363, 192] on button "Set End" at bounding box center [356, 194] width 84 height 19
type input "**********"
click at [363, 192] on button "Set Start" at bounding box center [356, 194] width 84 height 19
click at [363, 192] on button "Set End" at bounding box center [356, 194] width 84 height 19
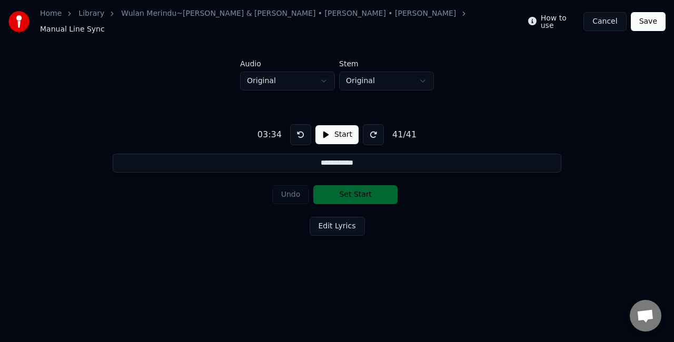
click at [644, 23] on button "Save" at bounding box center [648, 21] width 35 height 19
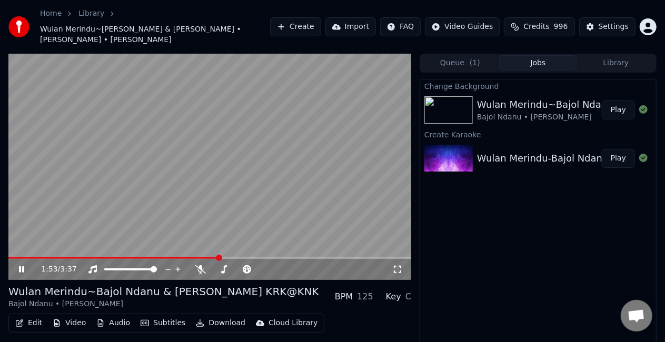
click at [16, 268] on div "1:53 / 3:37" at bounding box center [210, 270] width 395 height 11
click at [24, 269] on icon at bounding box center [29, 270] width 24 height 8
click at [27, 322] on button "Edit" at bounding box center [28, 323] width 35 height 15
click at [22, 271] on icon at bounding box center [21, 269] width 6 height 7
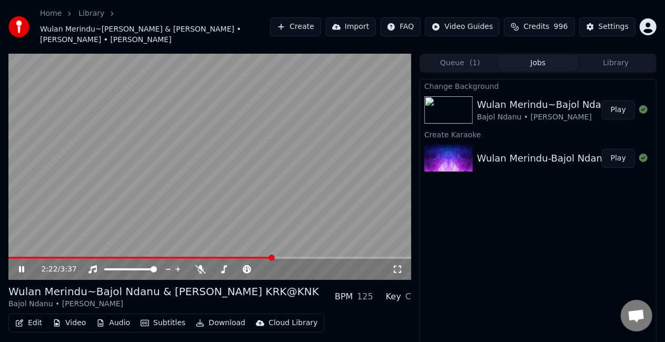
click at [32, 326] on button "Edit" at bounding box center [28, 323] width 35 height 15
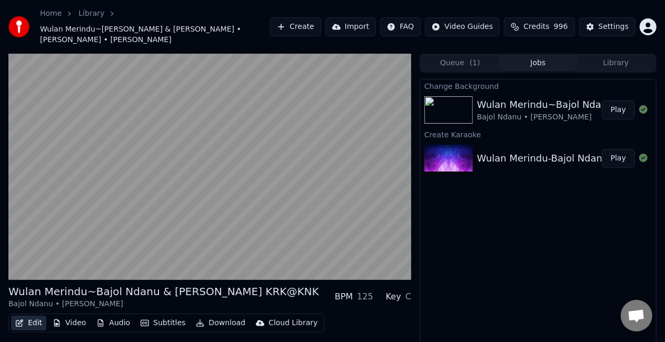
click at [33, 325] on button "Edit" at bounding box center [28, 323] width 35 height 15
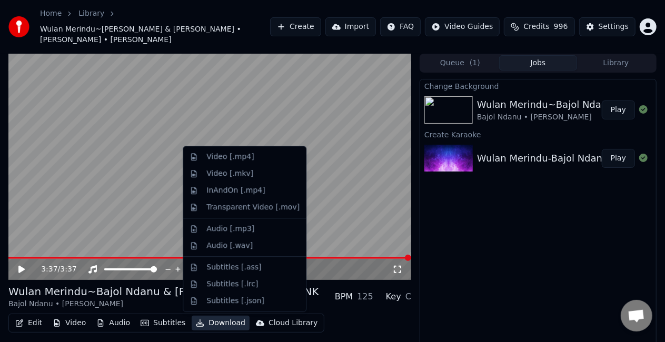
click at [219, 322] on button "Download" at bounding box center [221, 323] width 58 height 15
click at [253, 158] on div "Video [.mp4]" at bounding box center [253, 157] width 93 height 11
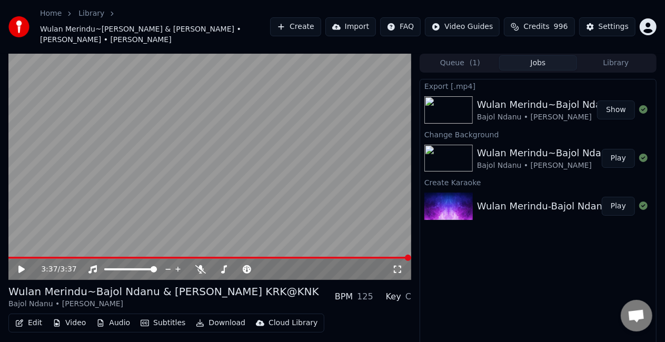
click at [619, 111] on button "Show" at bounding box center [617, 110] width 38 height 19
